Goal: Task Accomplishment & Management: Manage account settings

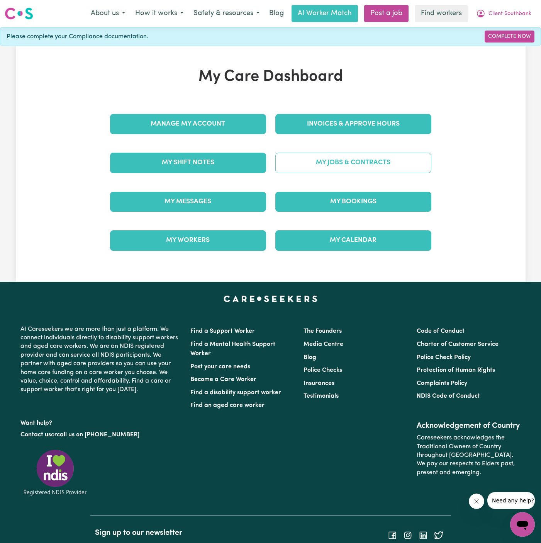
click at [373, 165] on link "My Jobs & Contracts" at bounding box center [354, 163] width 156 height 20
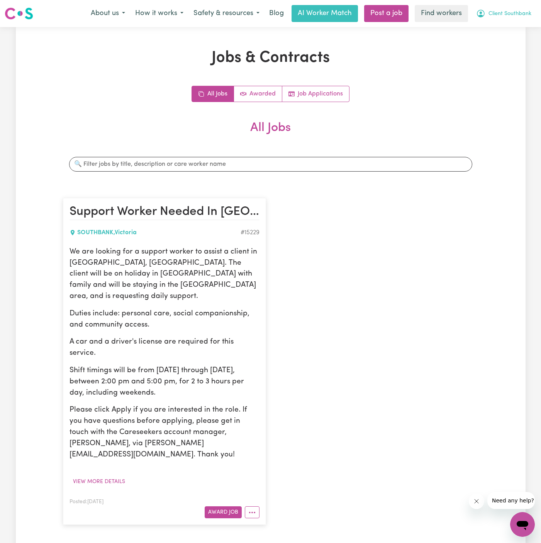
click at [516, 13] on span "Client Southbank" at bounding box center [510, 14] width 43 height 9
click at [119, 476] on button "View more details" at bounding box center [99, 482] width 59 height 12
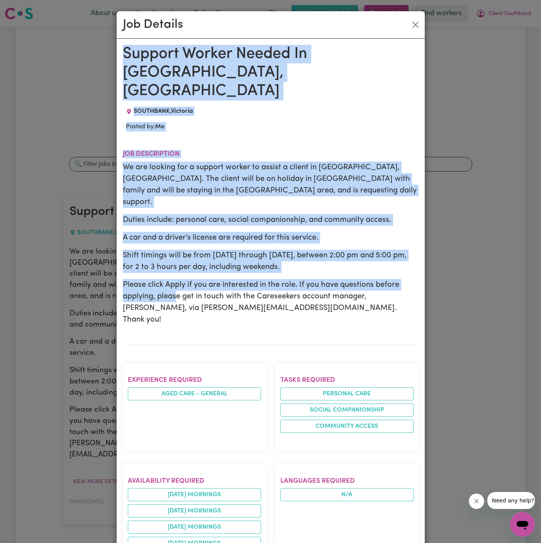
drag, startPoint x: 121, startPoint y: 53, endPoint x: 188, endPoint y: 317, distance: 272.2
click at [188, 317] on div "Support Worker Needed In Southbank, VIC SOUTHBANK , Victoria Posted by: Me Job …" at bounding box center [271, 527] width 308 height 977
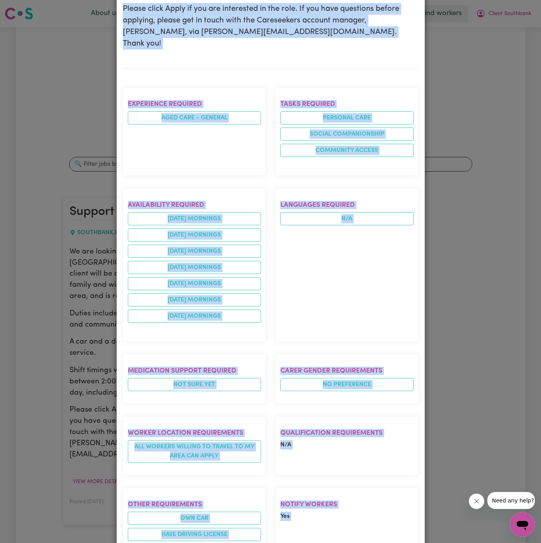
scroll to position [436, 0]
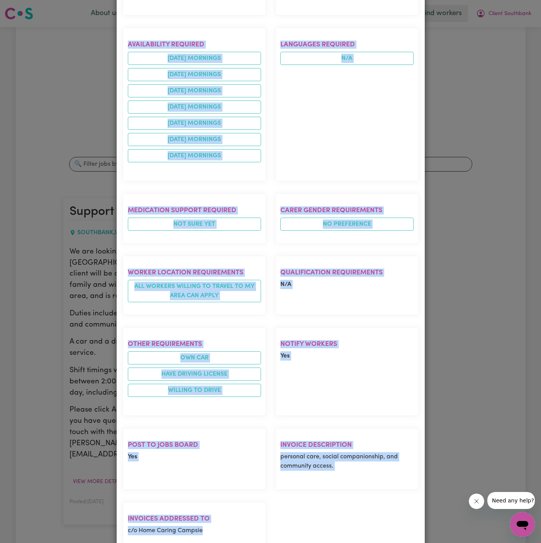
copy div "Support Worker Needed In Southbank, VIC SOUTHBANK , Victoria Posted by: Me Job …"
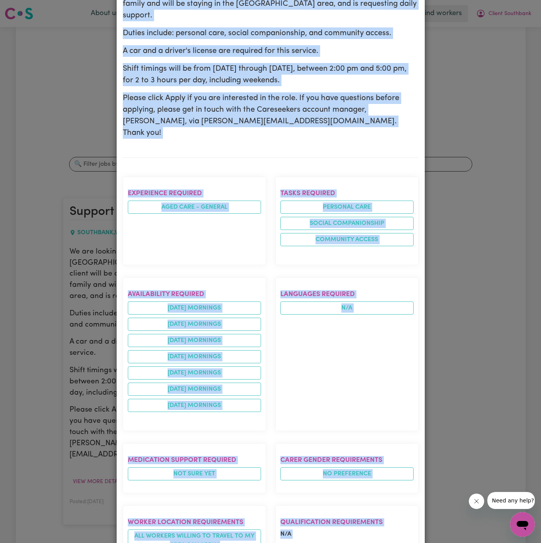
scroll to position [0, 0]
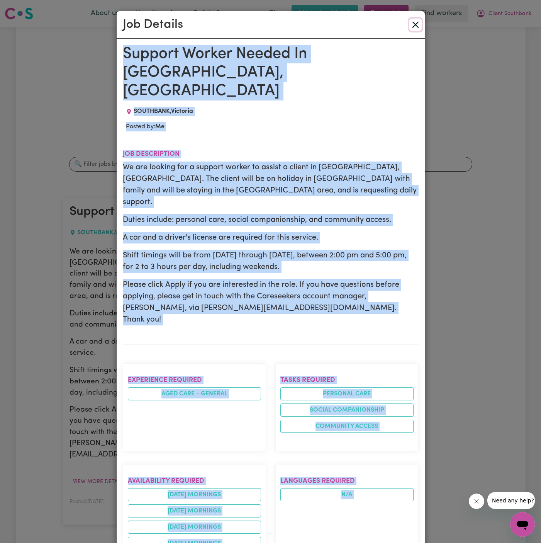
click at [417, 27] on button "Close" at bounding box center [416, 25] width 12 height 12
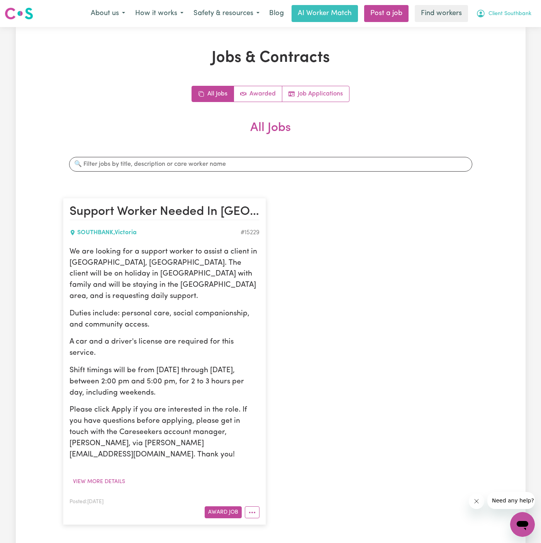
click at [494, 14] on span "Client Southbank" at bounding box center [510, 14] width 43 height 9
click at [250, 509] on icon "More options" at bounding box center [253, 513] width 8 height 8
click at [282, 441] on link "Hide Job" at bounding box center [275, 448] width 61 height 15
click at [498, 14] on span "Client Southbank" at bounding box center [510, 14] width 43 height 9
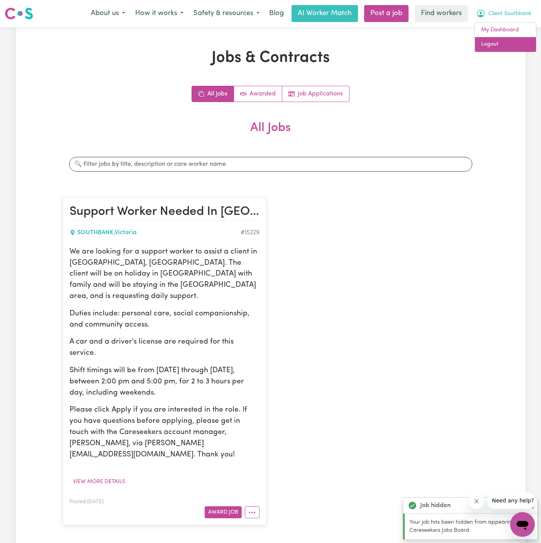
click at [501, 46] on link "Logout" at bounding box center [505, 44] width 61 height 15
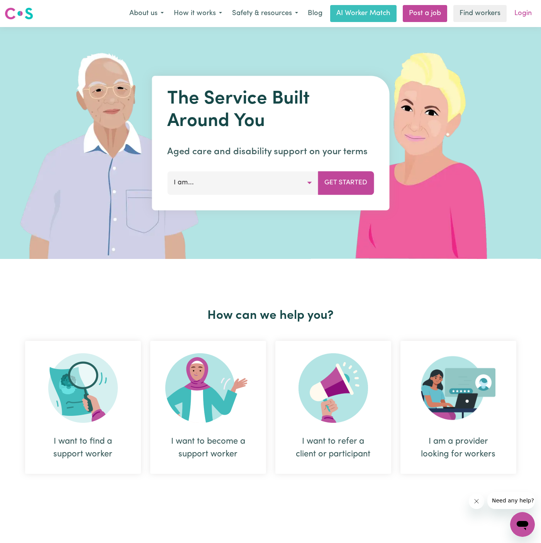
click at [520, 18] on link "Login" at bounding box center [523, 13] width 27 height 17
click at [528, 10] on link "Login" at bounding box center [523, 13] width 27 height 17
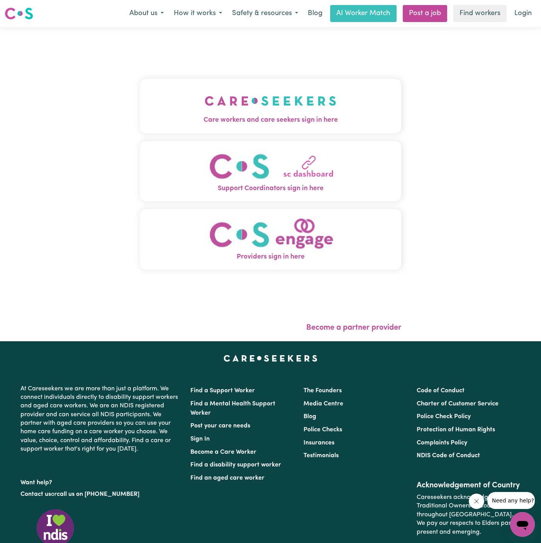
click at [325, 104] on img "Care workers and care seekers sign in here" at bounding box center [271, 101] width 132 height 29
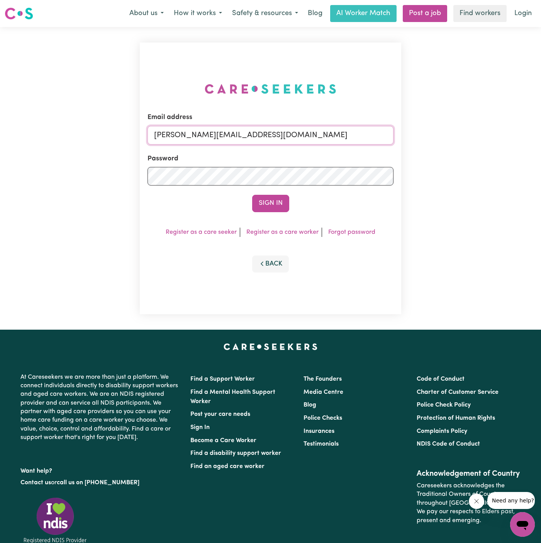
click at [339, 136] on input "[PERSON_NAME][EMAIL_ADDRESS][DOMAIN_NAME]" at bounding box center [271, 135] width 246 height 19
drag, startPoint x: 193, startPoint y: 136, endPoint x: 491, endPoint y: 155, distance: 299.0
click at [491, 155] on div "Email address [EMAIL_ADDRESS][DOMAIN_NAME] Password Sign In Register as a care …" at bounding box center [270, 178] width 541 height 303
type input "[EMAIL_ADDRESS][DOMAIN_NAME]"
click at [252, 195] on button "Sign In" at bounding box center [270, 203] width 37 height 17
